Goal: Task Accomplishment & Management: Use online tool/utility

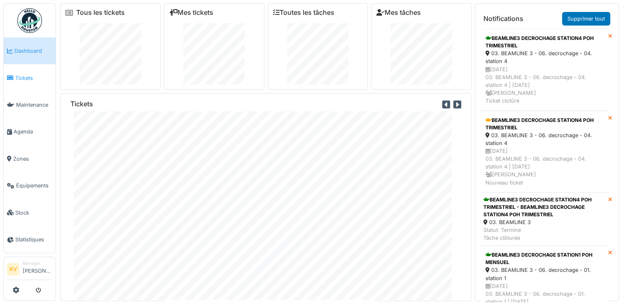
click at [21, 75] on span "Tickets" at bounding box center [33, 78] width 37 height 8
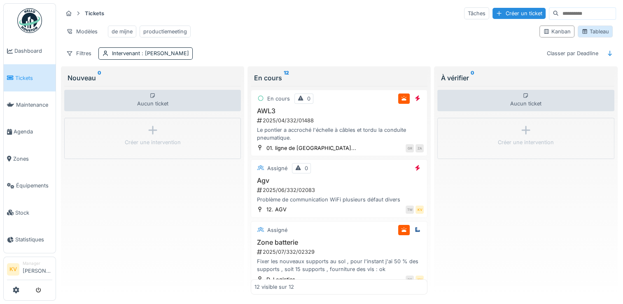
click at [593, 35] on div "Tableau" at bounding box center [595, 32] width 28 height 8
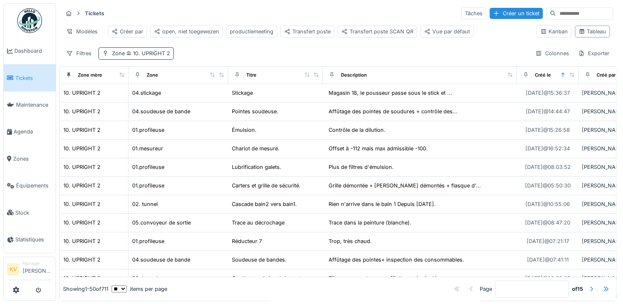
click at [147, 56] on span "10. UPRIGHT 2" at bounding box center [147, 53] width 45 height 6
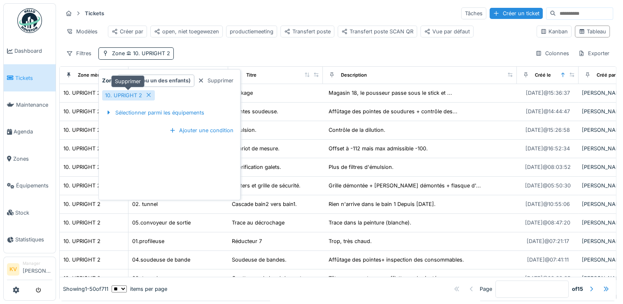
click at [148, 97] on icon at bounding box center [148, 94] width 7 height 5
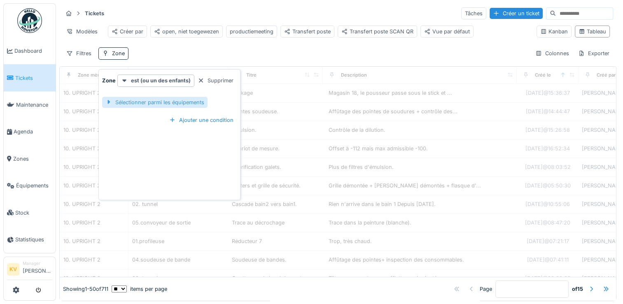
click at [150, 101] on div "Sélectionner parmi les équipements" at bounding box center [154, 102] width 105 height 11
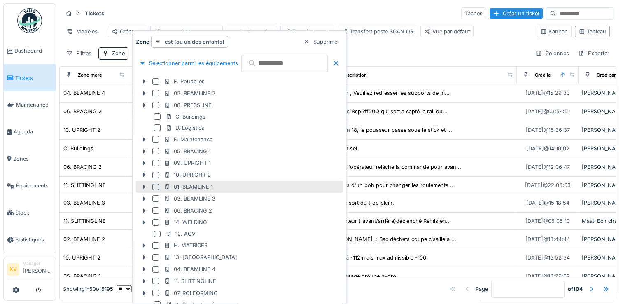
click at [154, 187] on div at bounding box center [155, 187] width 7 height 7
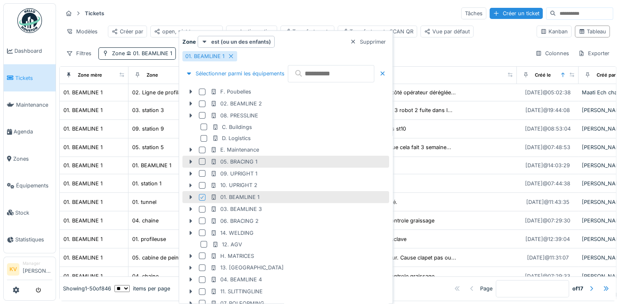
click at [201, 161] on div at bounding box center [202, 161] width 7 height 7
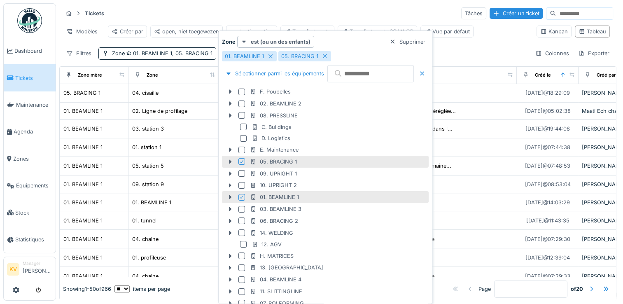
click at [239, 195] on icon at bounding box center [241, 197] width 5 height 4
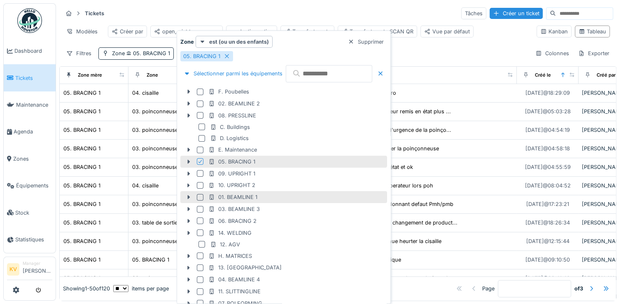
click at [274, 15] on div "Tickets Tâches Créer un ticket" at bounding box center [338, 14] width 550 height 14
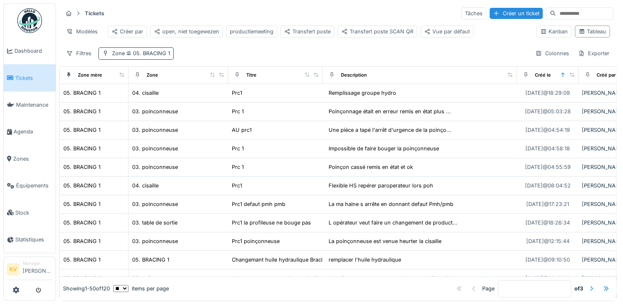
click at [154, 56] on span "05. BRACING 1" at bounding box center [147, 53] width 45 height 6
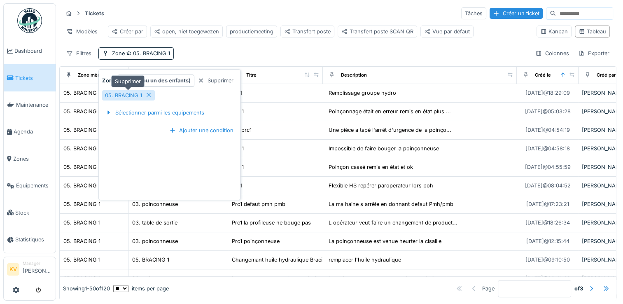
click at [149, 94] on icon at bounding box center [148, 94] width 7 height 5
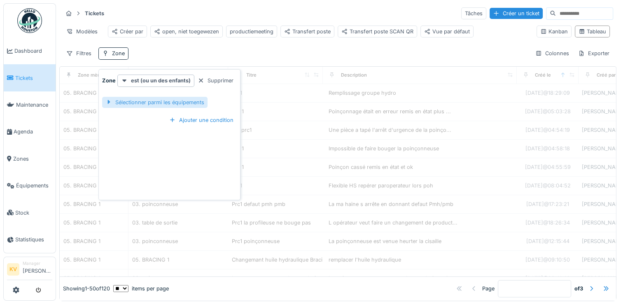
click at [149, 101] on div "Sélectionner parmi les équipements" at bounding box center [154, 102] width 105 height 11
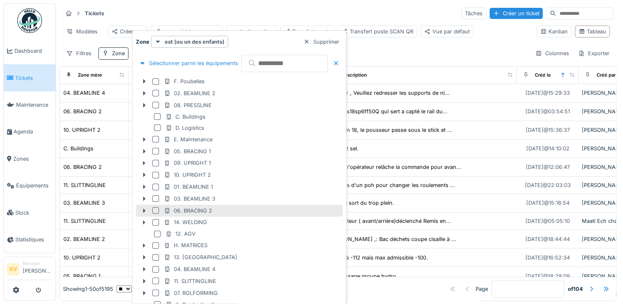
click at [155, 210] on div at bounding box center [155, 210] width 7 height 7
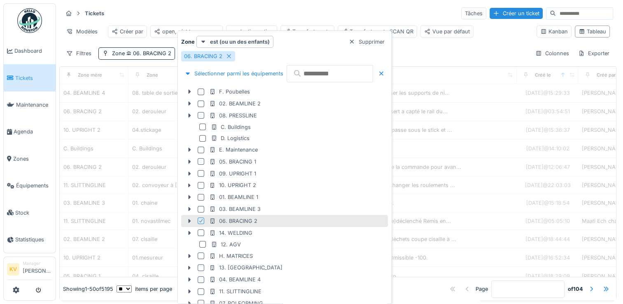
click at [258, 11] on div "Tickets Tâches Créer un ticket" at bounding box center [338, 14] width 550 height 14
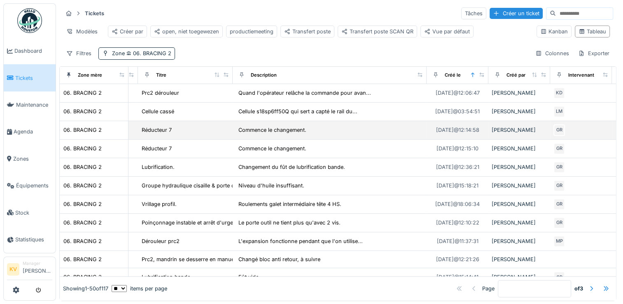
scroll to position [0, 94]
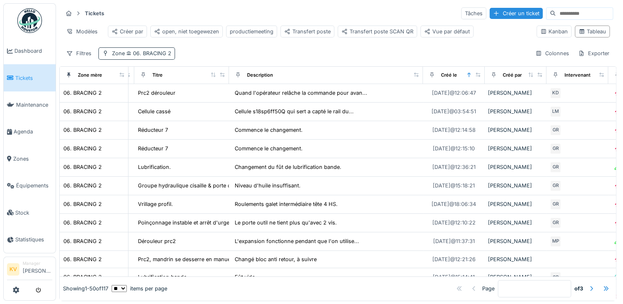
click at [142, 56] on span "06. BRACING 2" at bounding box center [148, 53] width 47 height 6
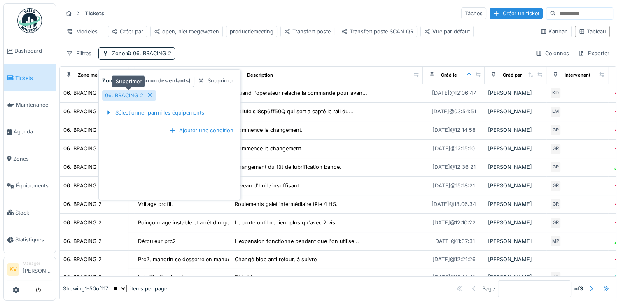
click at [148, 93] on icon at bounding box center [150, 94] width 7 height 5
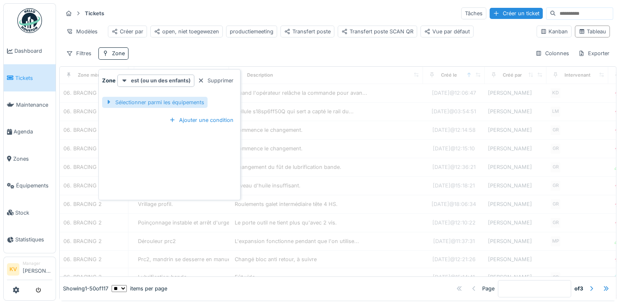
click at [148, 102] on div "Sélectionner parmi les équipements" at bounding box center [154, 102] width 105 height 11
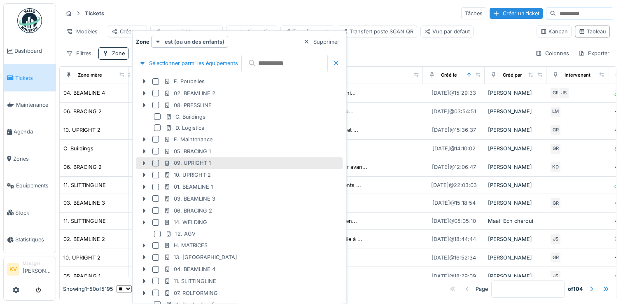
click at [154, 162] on div at bounding box center [155, 163] width 7 height 7
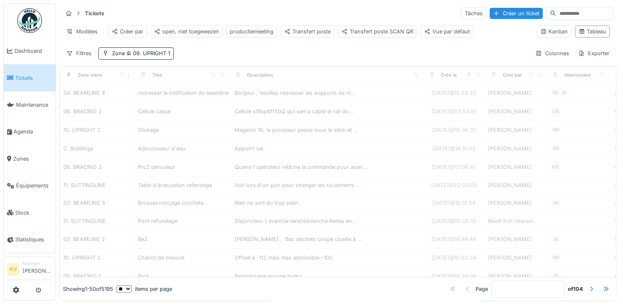
click at [248, 14] on div "Tickets Tâches Créer un ticket" at bounding box center [338, 14] width 550 height 14
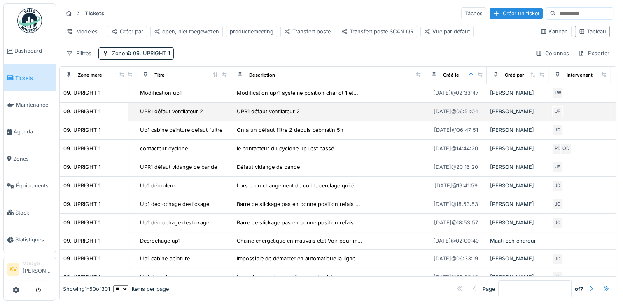
scroll to position [0, 95]
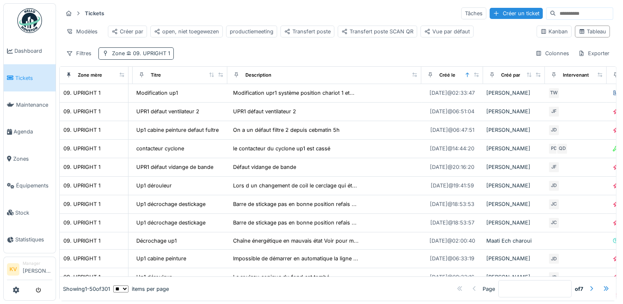
click at [154, 56] on span "09. UPRIGHT 1" at bounding box center [147, 53] width 45 height 6
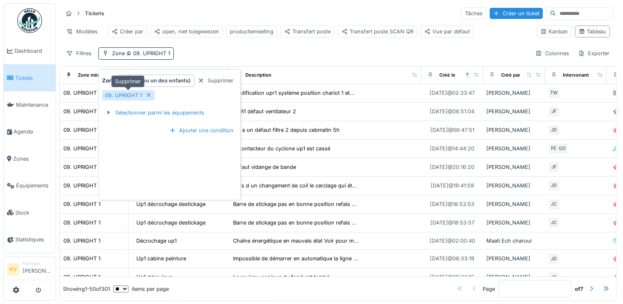
click at [149, 97] on icon at bounding box center [148, 94] width 7 height 5
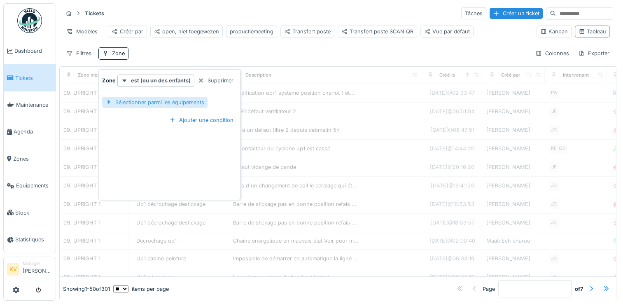
click at [150, 103] on div "Sélectionner parmi les équipements" at bounding box center [154, 102] width 105 height 11
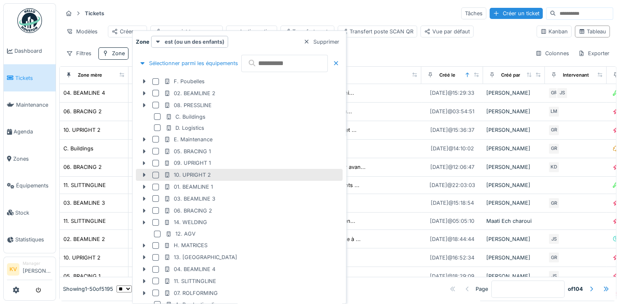
click at [157, 176] on div at bounding box center [155, 175] width 7 height 7
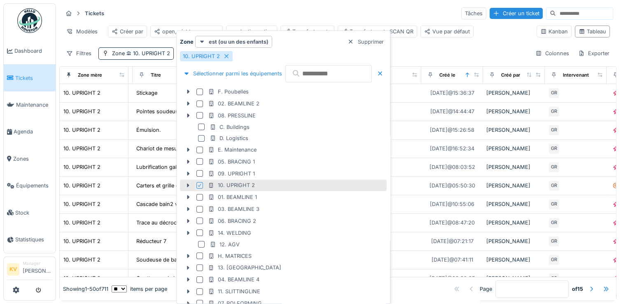
click at [289, 8] on div "Tickets Tâches Créer un ticket" at bounding box center [338, 14] width 550 height 14
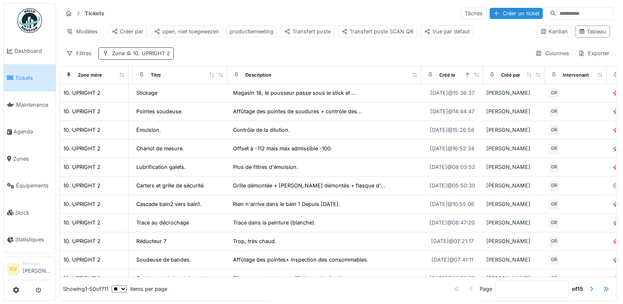
click at [151, 55] on div "Zone 10. UPRIGHT 2" at bounding box center [141, 53] width 58 height 8
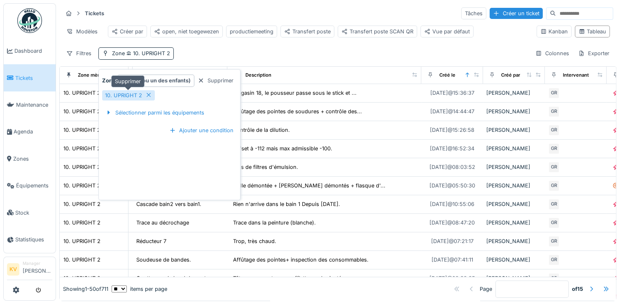
click at [148, 95] on icon at bounding box center [149, 95] width 4 height 4
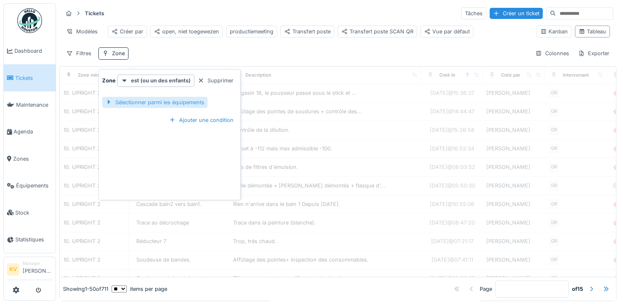
click at [148, 103] on div "Sélectionner parmi les équipements" at bounding box center [154, 102] width 105 height 11
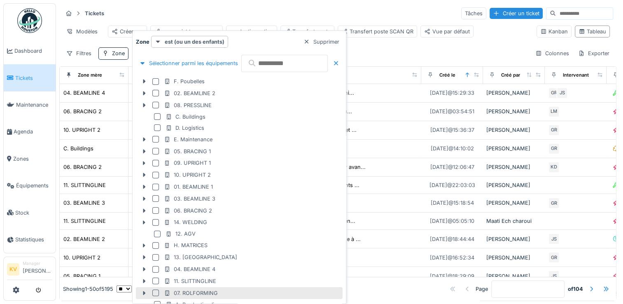
click at [156, 293] on div at bounding box center [155, 292] width 7 height 7
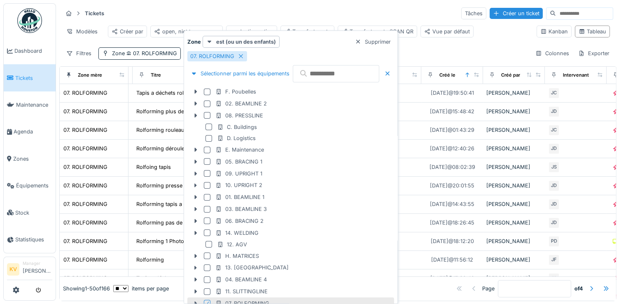
click at [346, 12] on div "Tickets Tâches Créer un ticket" at bounding box center [338, 14] width 550 height 14
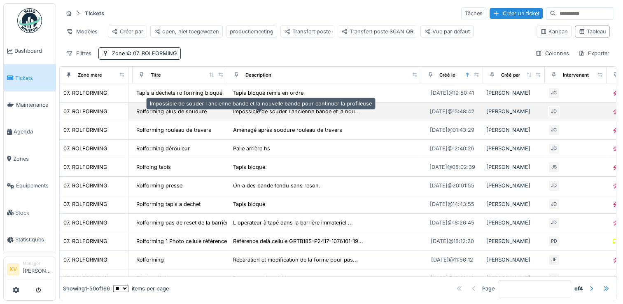
scroll to position [0, 135]
